Goal: Information Seeking & Learning: Learn about a topic

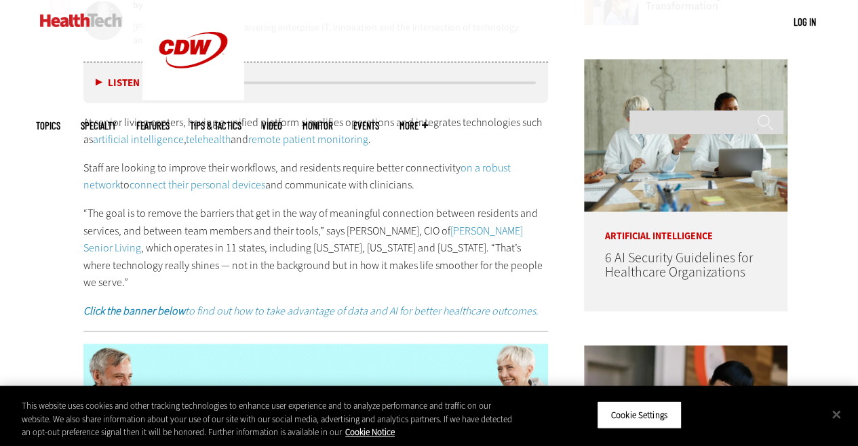
scroll to position [678, 0]
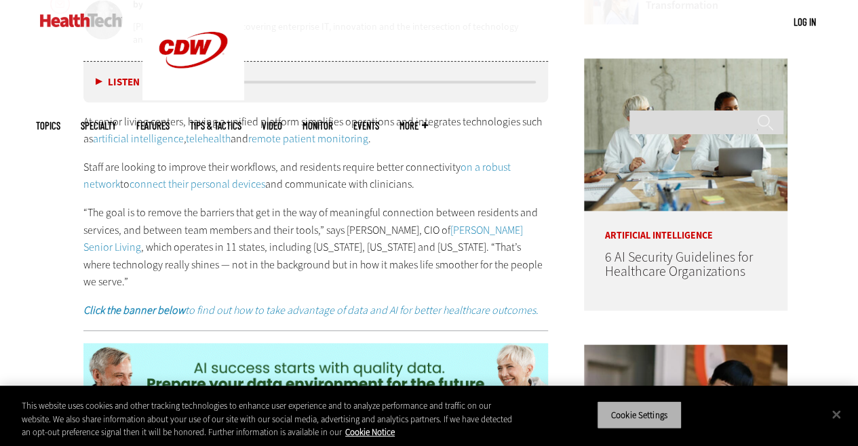
click at [655, 411] on button "Cookie Settings" at bounding box center [639, 415] width 85 height 28
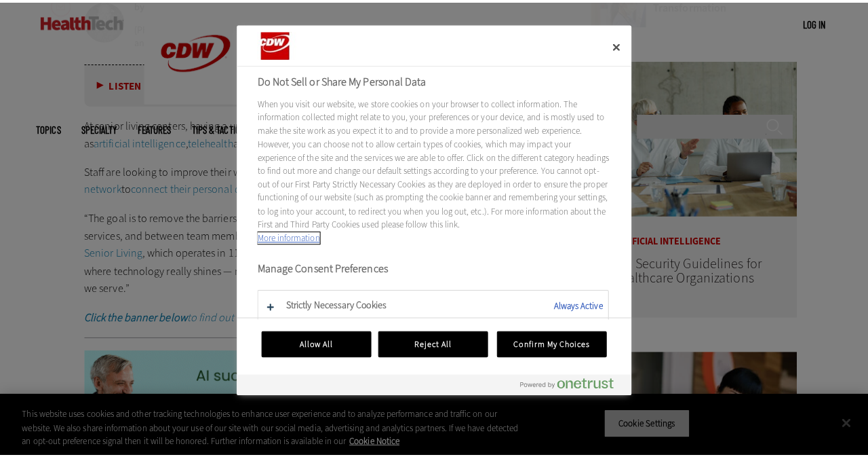
scroll to position [682, 0]
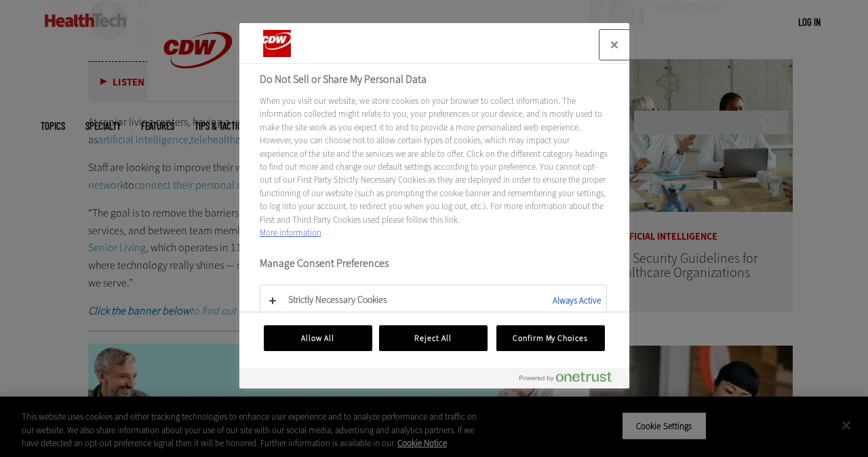
click at [619, 42] on button "Close" at bounding box center [615, 45] width 30 height 30
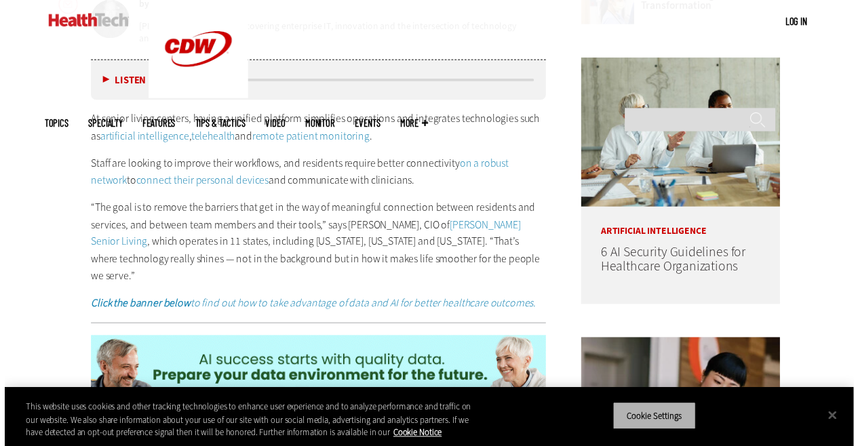
scroll to position [678, 0]
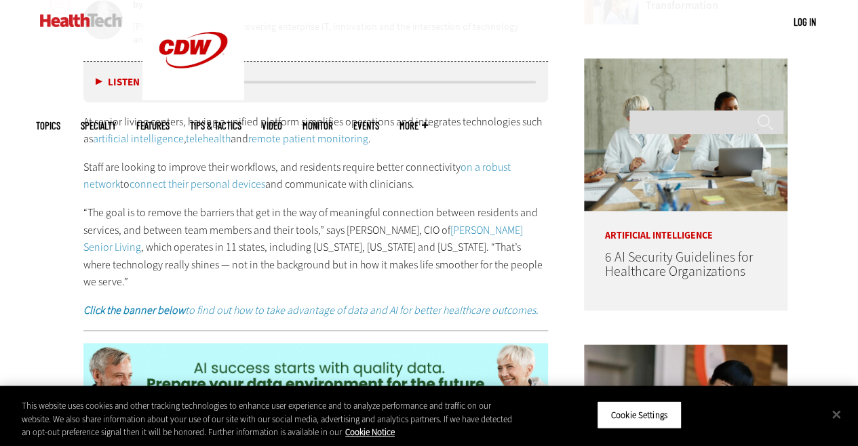
drag, startPoint x: 296, startPoint y: 165, endPoint x: 429, endPoint y: 182, distance: 134.1
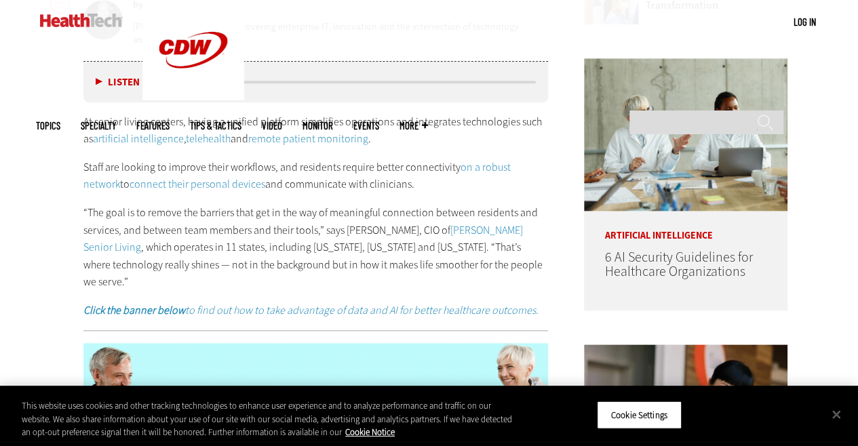
click at [429, 182] on p "Staff are looking to improve their workflows, and residents require better conn…" at bounding box center [315, 176] width 465 height 35
copy p "residents require better connectivity on a robust network to connect their pers…"
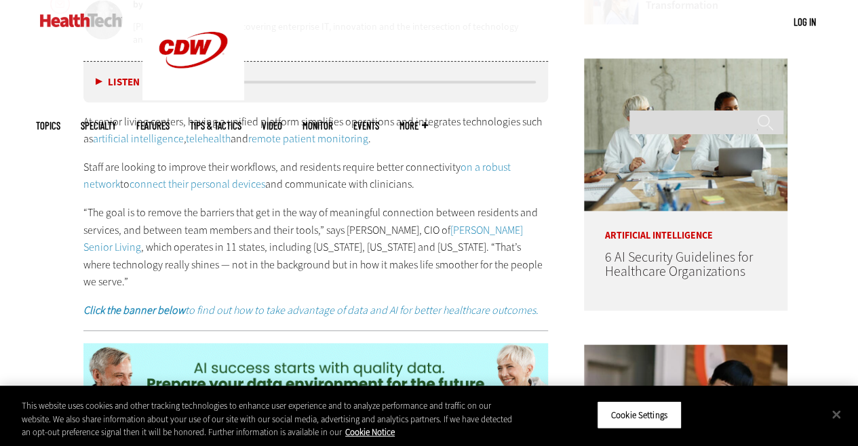
click at [491, 186] on p "Staff are looking to improve their workflows, and residents require better conn…" at bounding box center [315, 176] width 465 height 35
click at [501, 165] on link "on a robust network" at bounding box center [296, 176] width 427 height 32
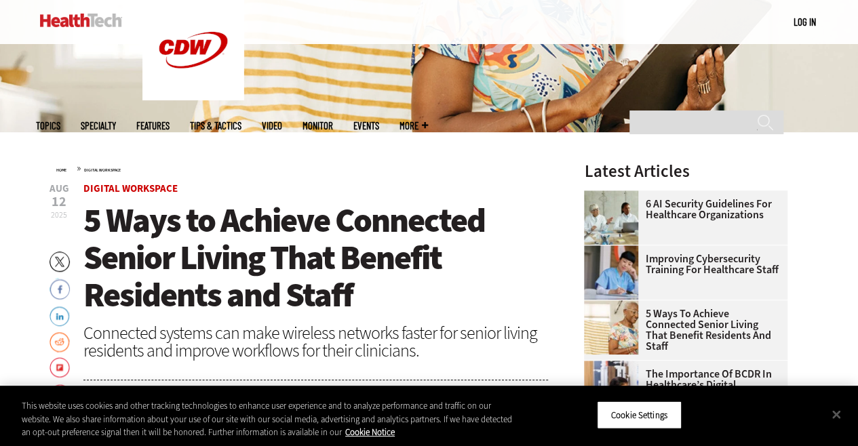
scroll to position [271, 0]
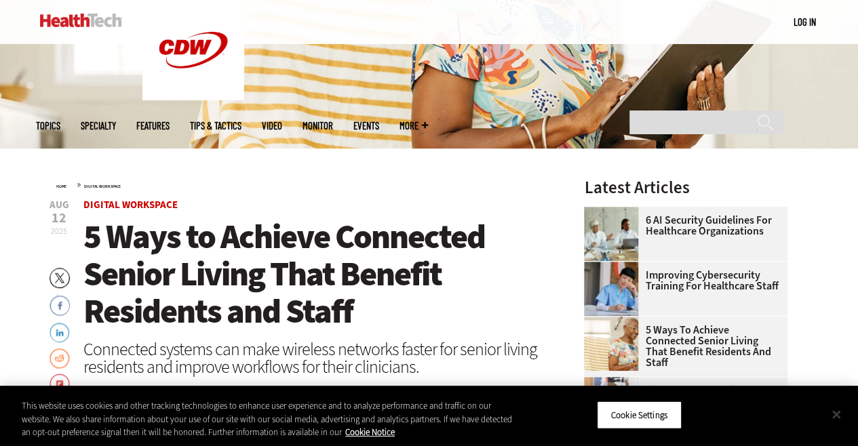
click at [832, 417] on button "Close" at bounding box center [837, 415] width 30 height 30
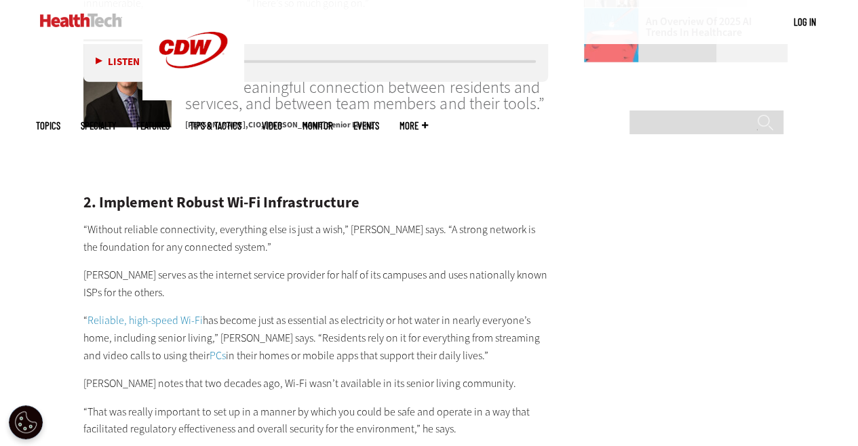
scroll to position [2103, 0]
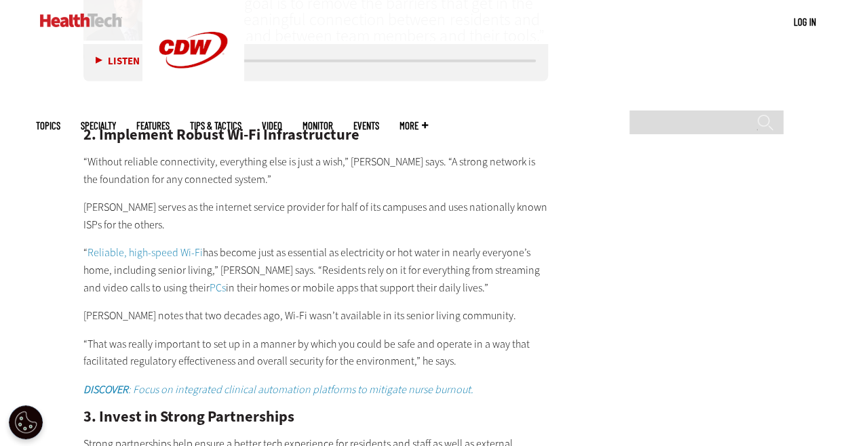
drag, startPoint x: 83, startPoint y: 126, endPoint x: 487, endPoint y: 252, distance: 422.9
copy div "“Without reliable connectivity, everything else is just a wish,” Keller says. “…"
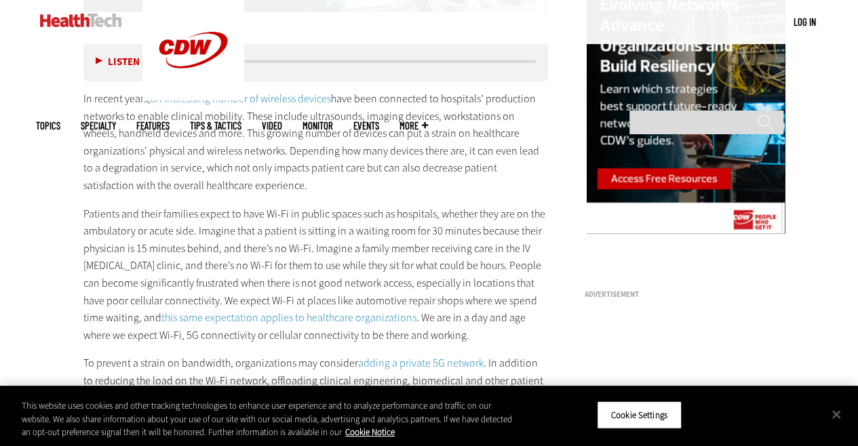
scroll to position [1357, 0]
